Goal: Navigation & Orientation: Find specific page/section

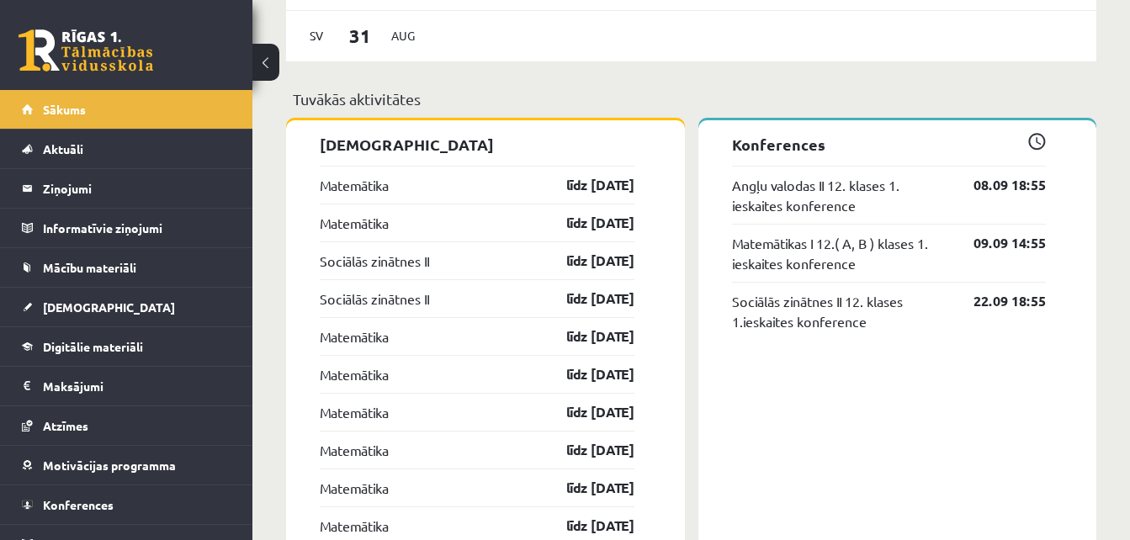
scroll to position [1281, 0]
click at [125, 259] on link "Mācību materiāli" at bounding box center [127, 267] width 210 height 39
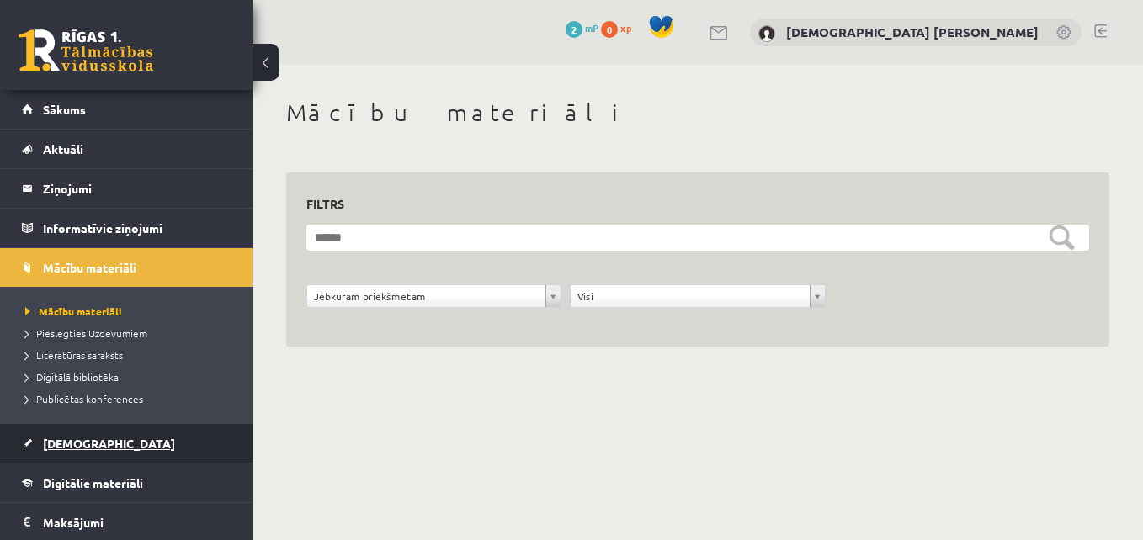
click at [98, 438] on link "[DEMOGRAPHIC_DATA]" at bounding box center [127, 443] width 210 height 39
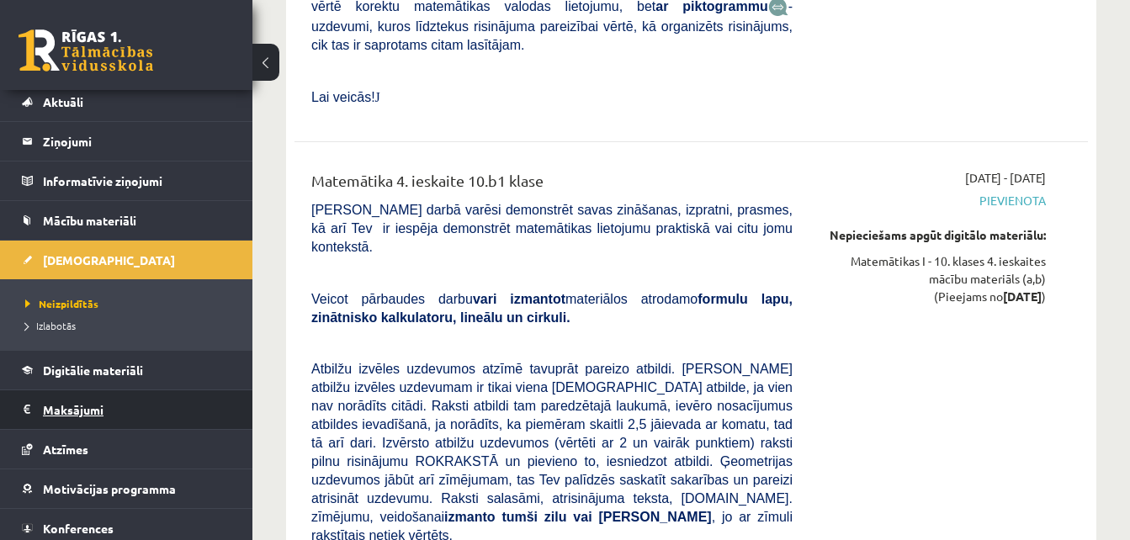
scroll to position [94, 0]
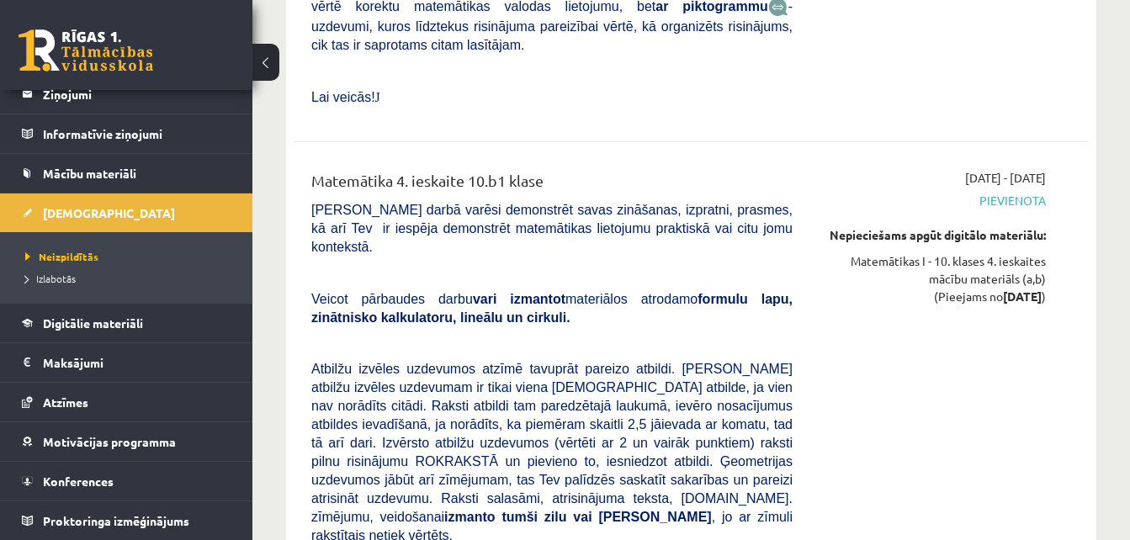
click at [261, 54] on button at bounding box center [265, 62] width 27 height 37
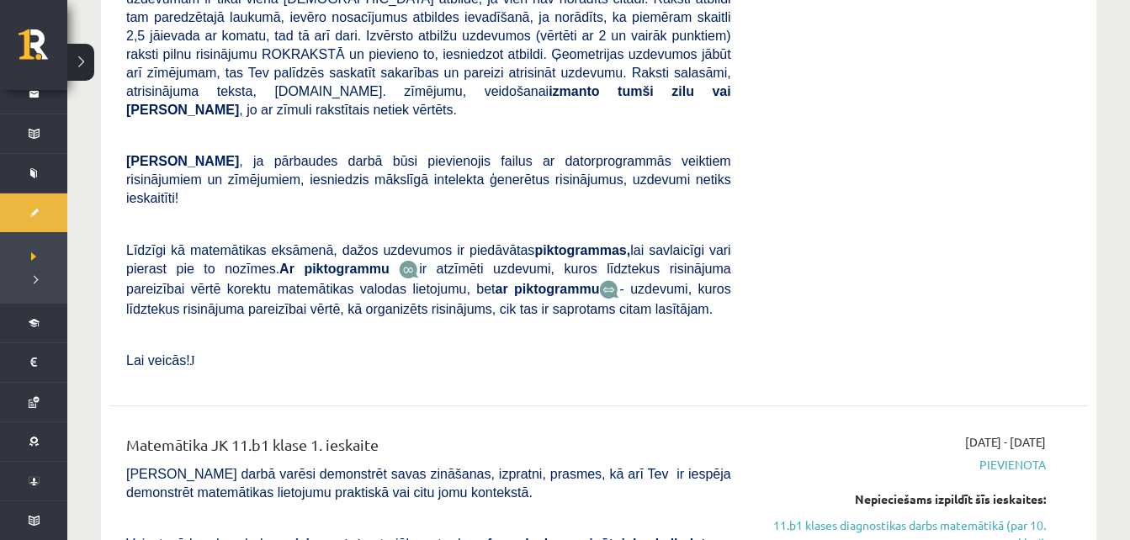
click at [77, 69] on button at bounding box center [80, 62] width 27 height 37
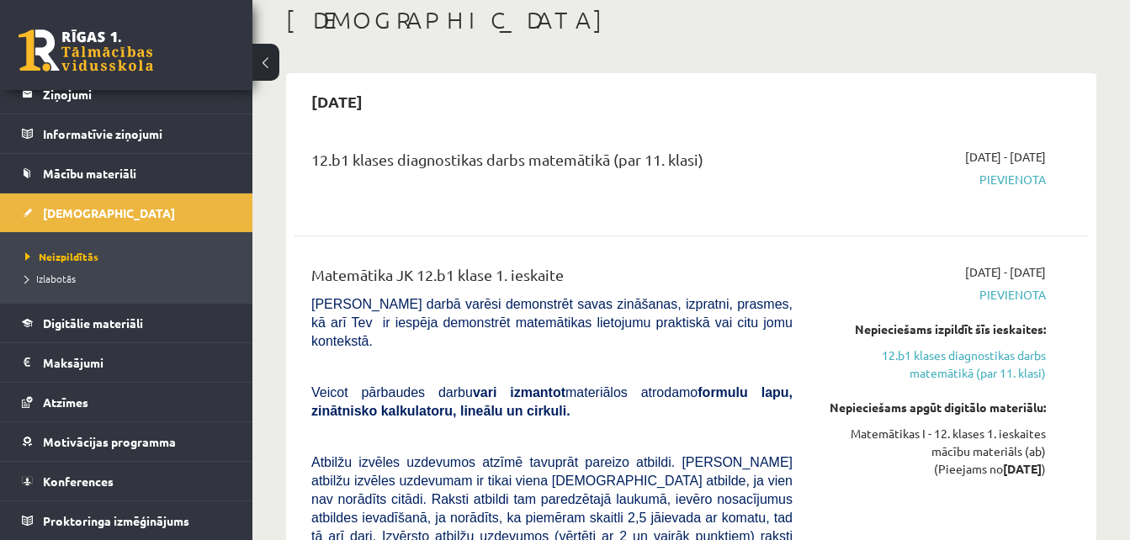
scroll to position [0, 0]
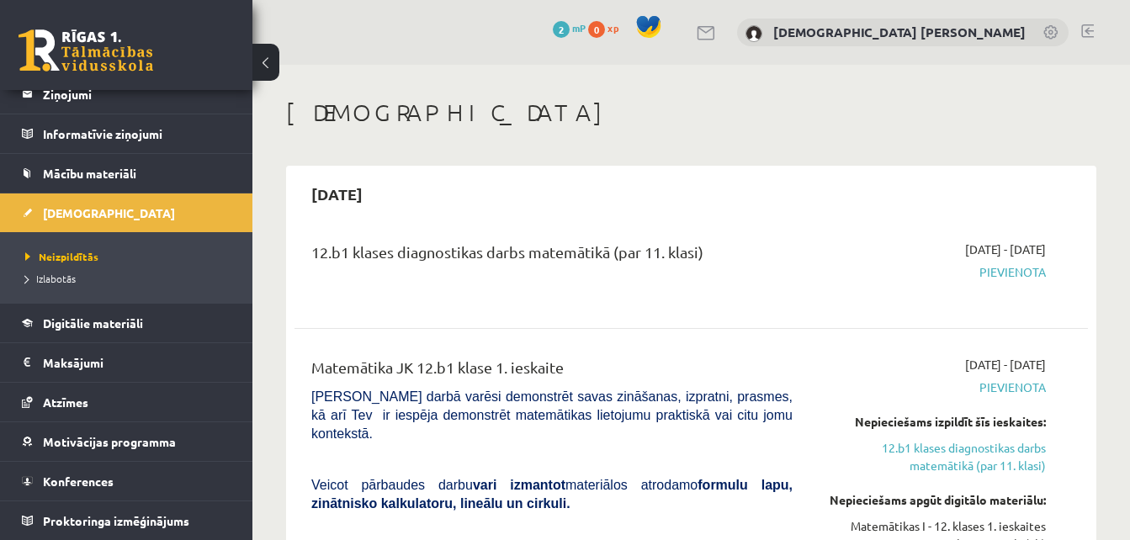
click at [1092, 28] on link at bounding box center [1087, 30] width 13 height 13
